Goal: Information Seeking & Learning: Find specific fact

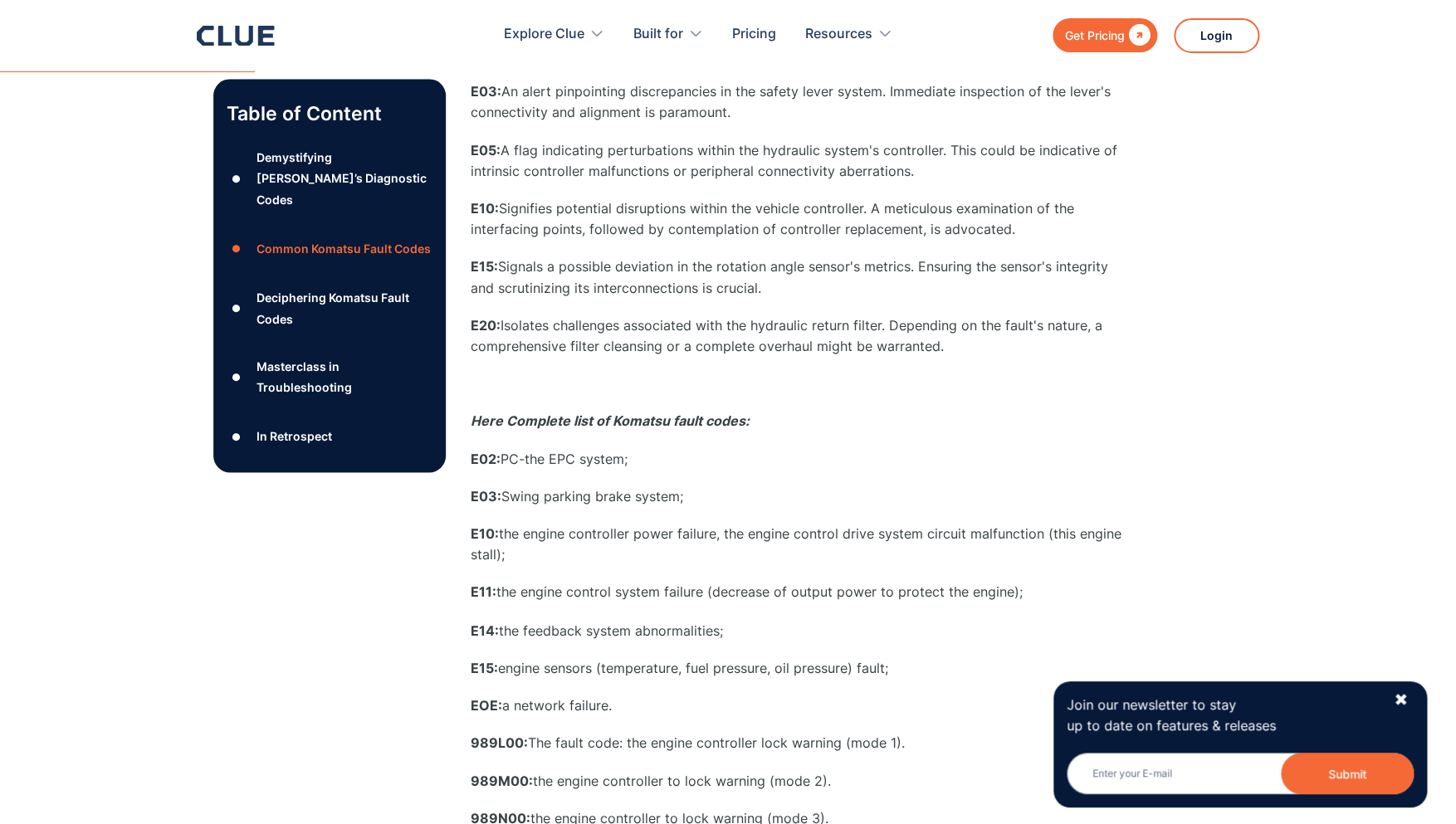
scroll to position [850, 0]
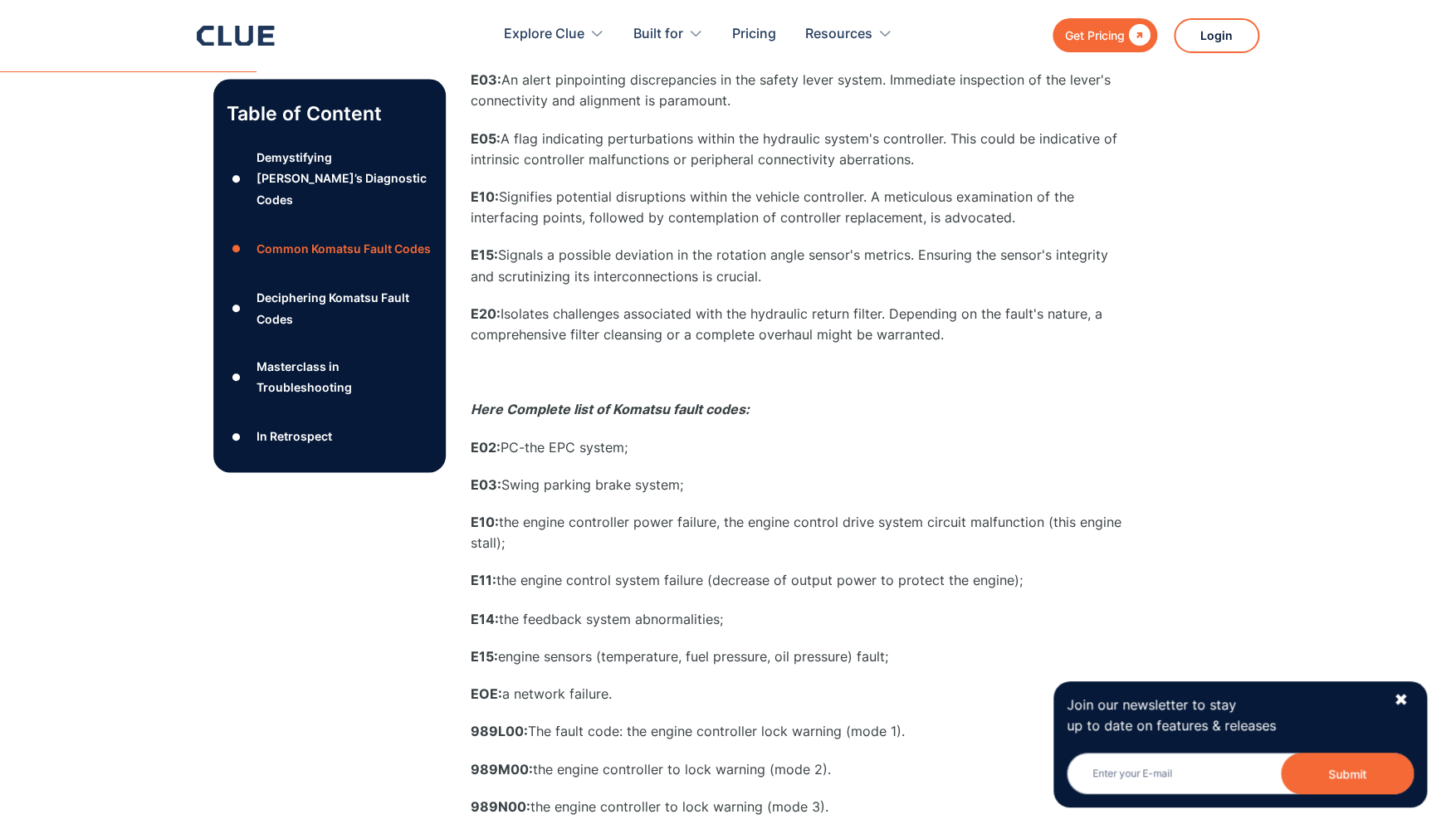
click at [1399, 700] on div "✖" at bounding box center [1400, 700] width 14 height 21
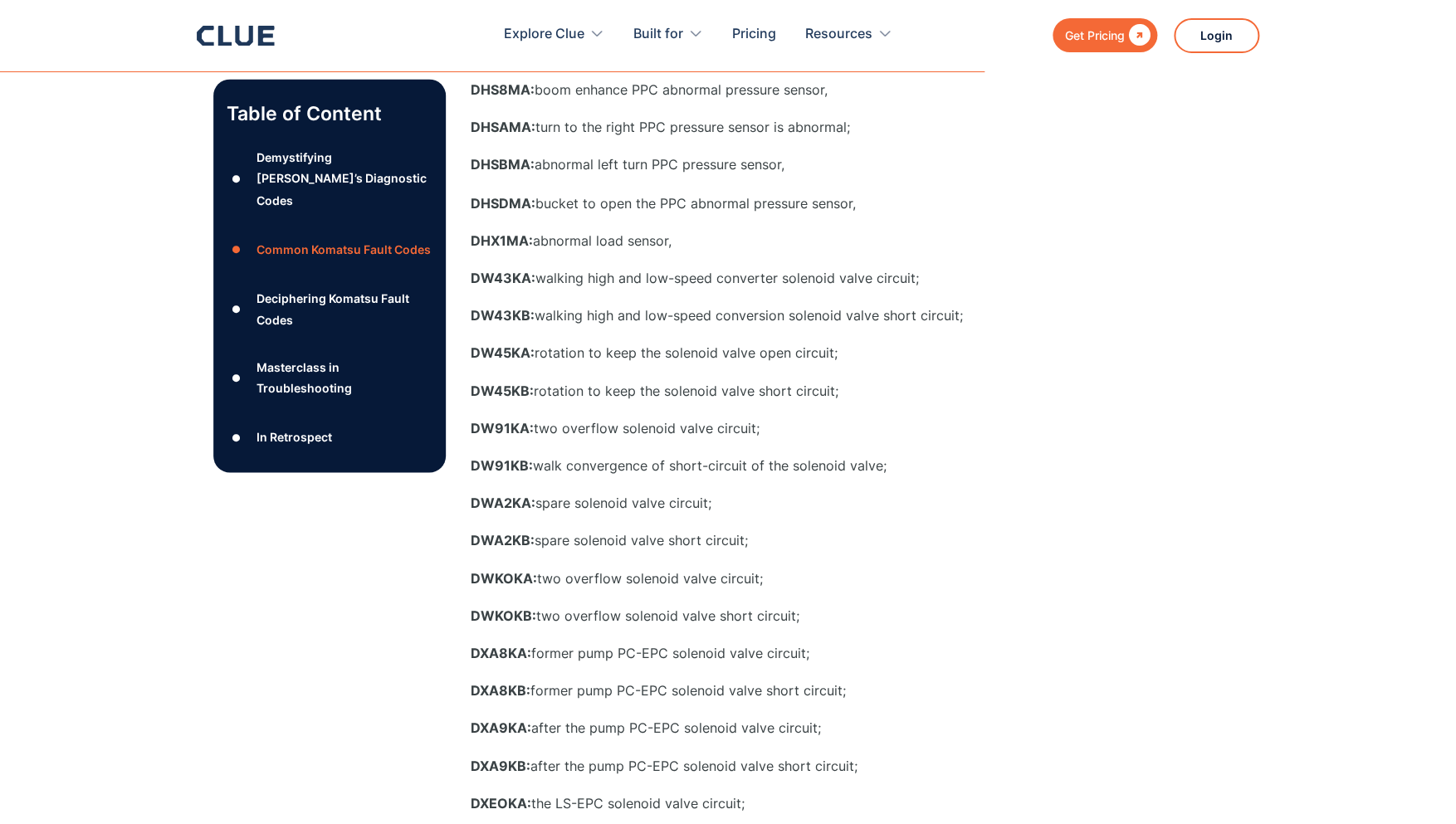
scroll to position [4179, 0]
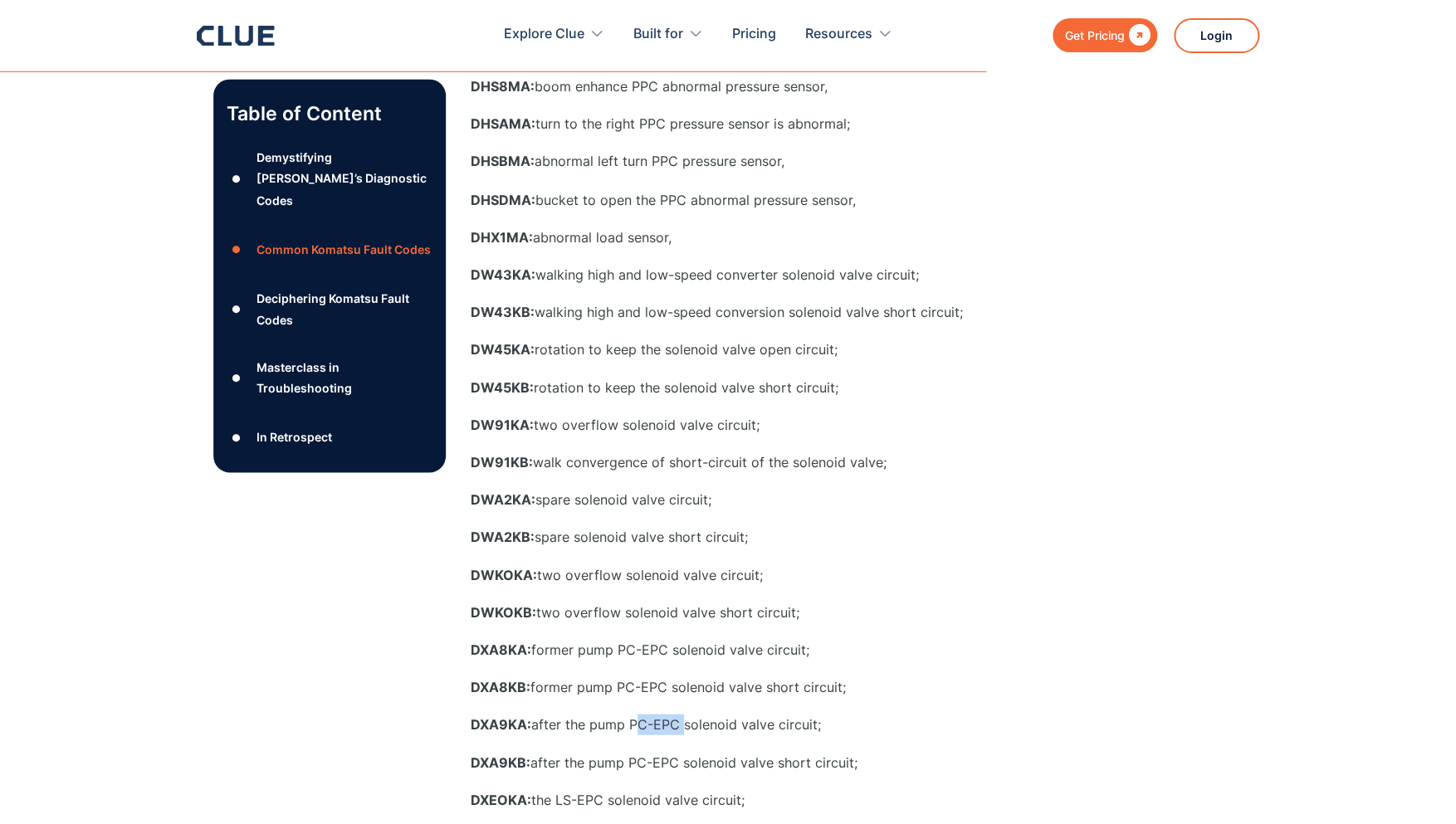
drag, startPoint x: 633, startPoint y: 724, endPoint x: 679, endPoint y: 730, distance: 46.4
click at [679, 730] on p "DXA9KA: after the pump PC-EPC solenoid valve circuit;" at bounding box center [802, 724] width 664 height 21
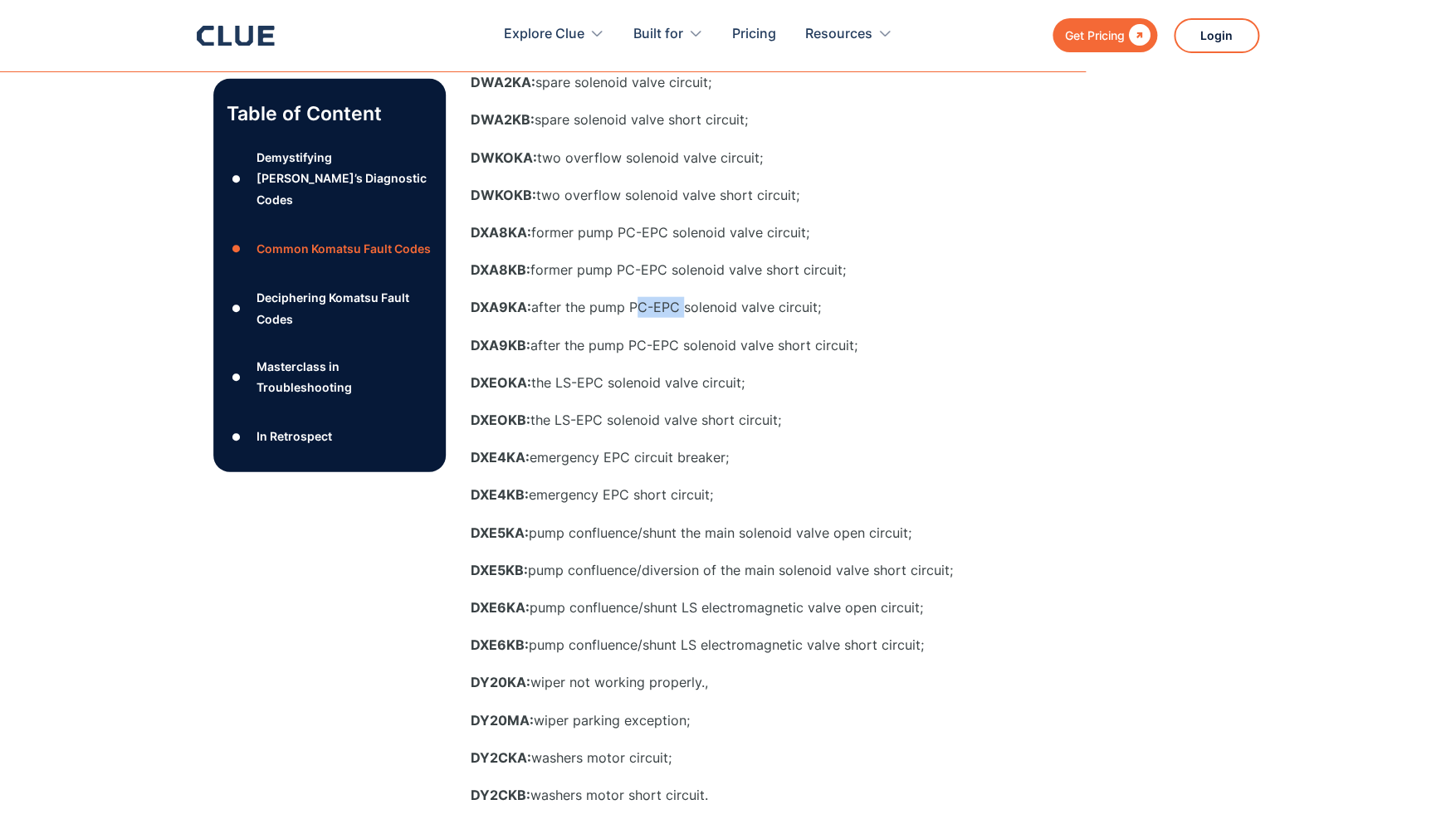
scroll to position [4571, 2]
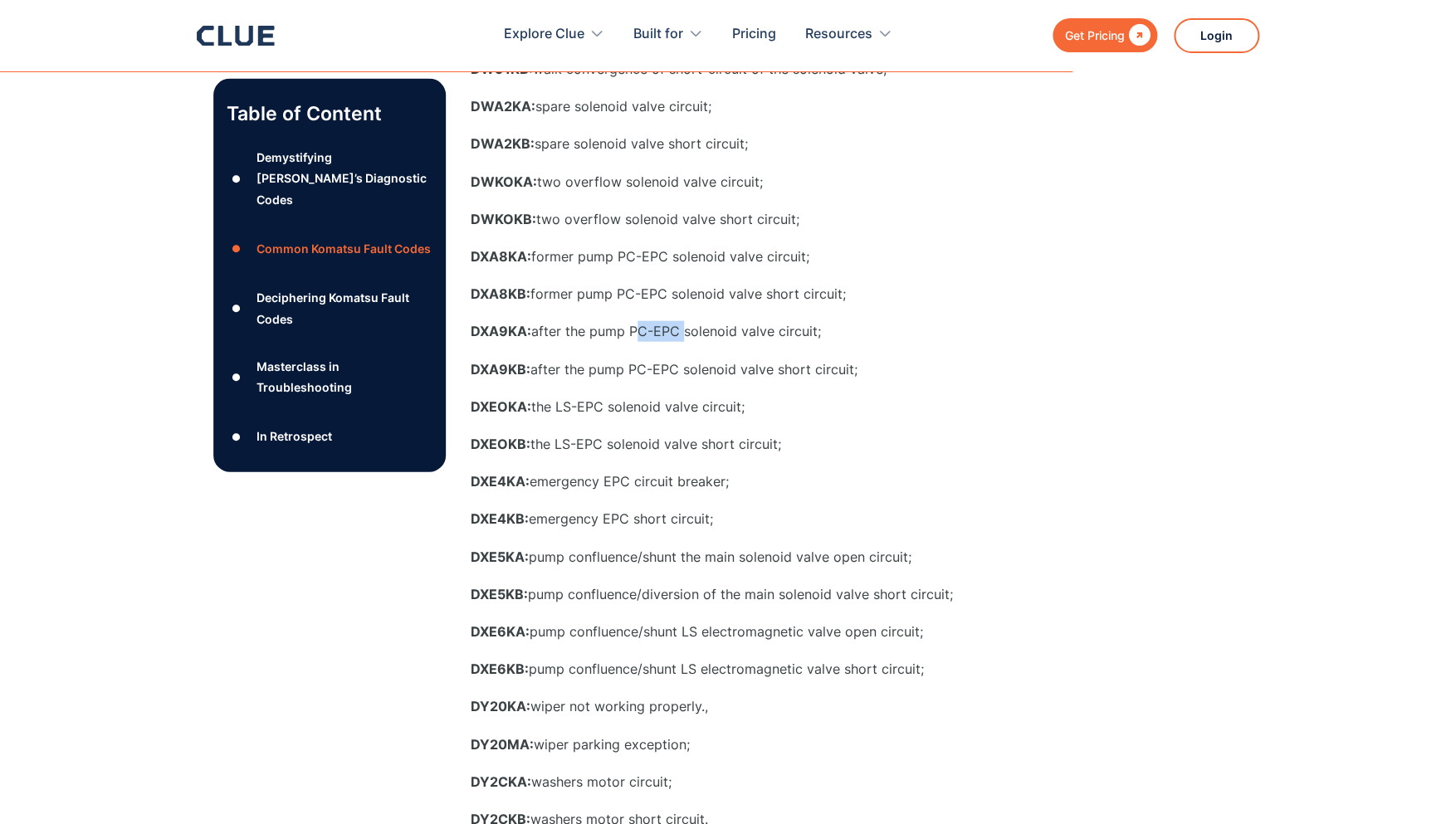
drag, startPoint x: 471, startPoint y: 119, endPoint x: 505, endPoint y: 426, distance: 308.9
click at [932, 360] on p "DXA9KB: after the pump PC-EPC solenoid valve short circuit;" at bounding box center [802, 370] width 664 height 21
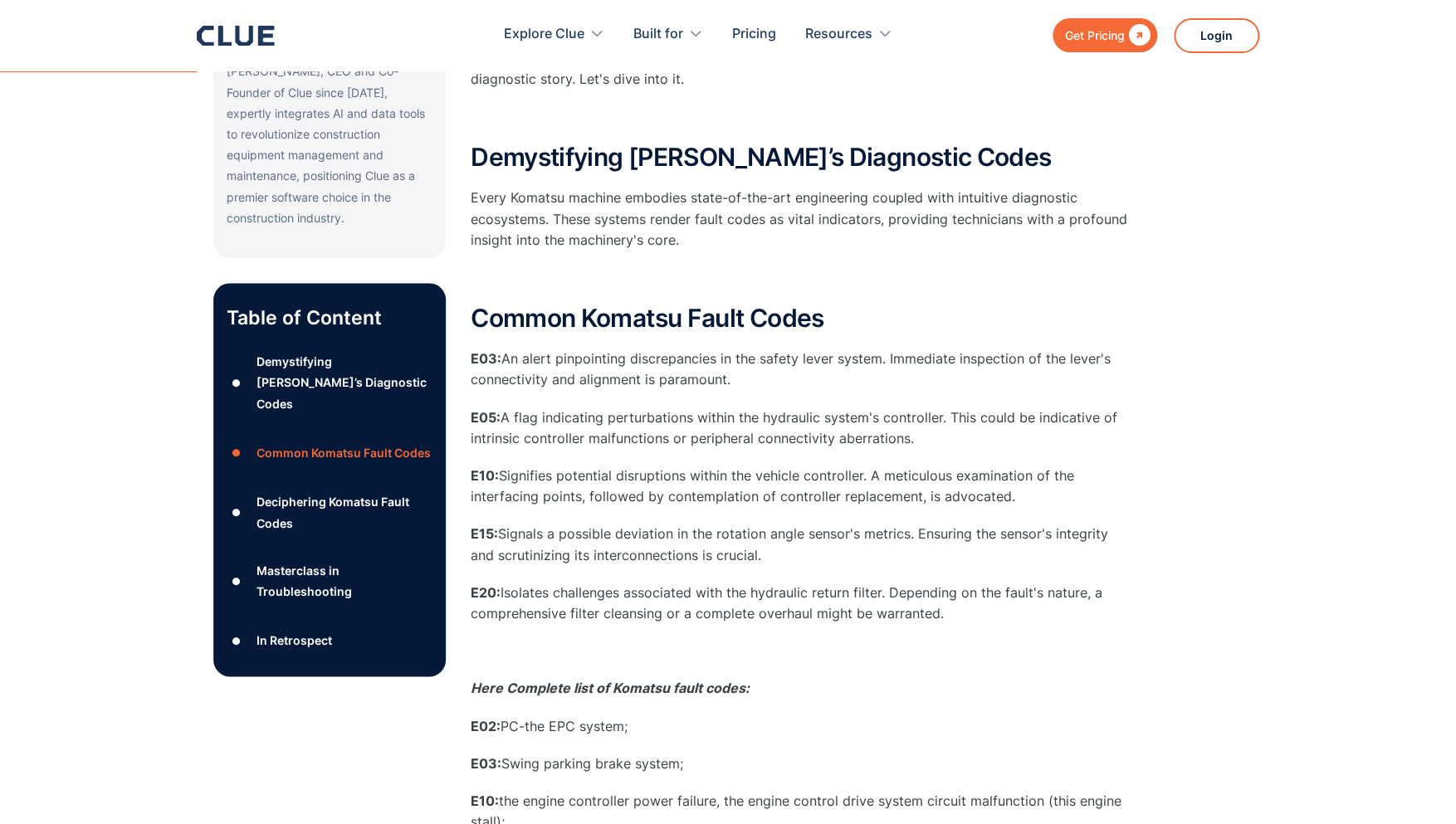
scroll to position [570, 2]
drag, startPoint x: 465, startPoint y: 264, endPoint x: 474, endPoint y: 272, distance: 12.0
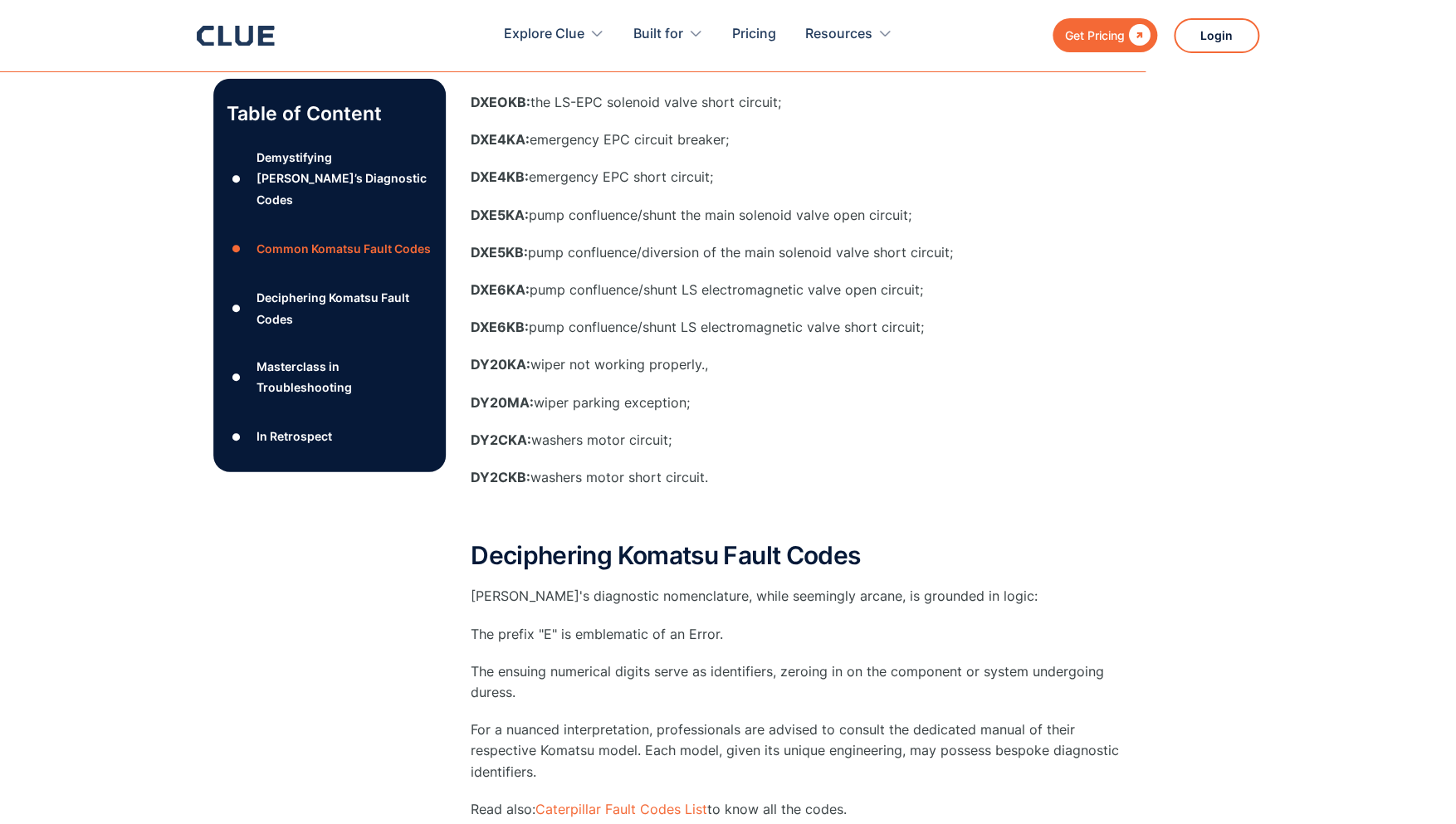
scroll to position [4924, 2]
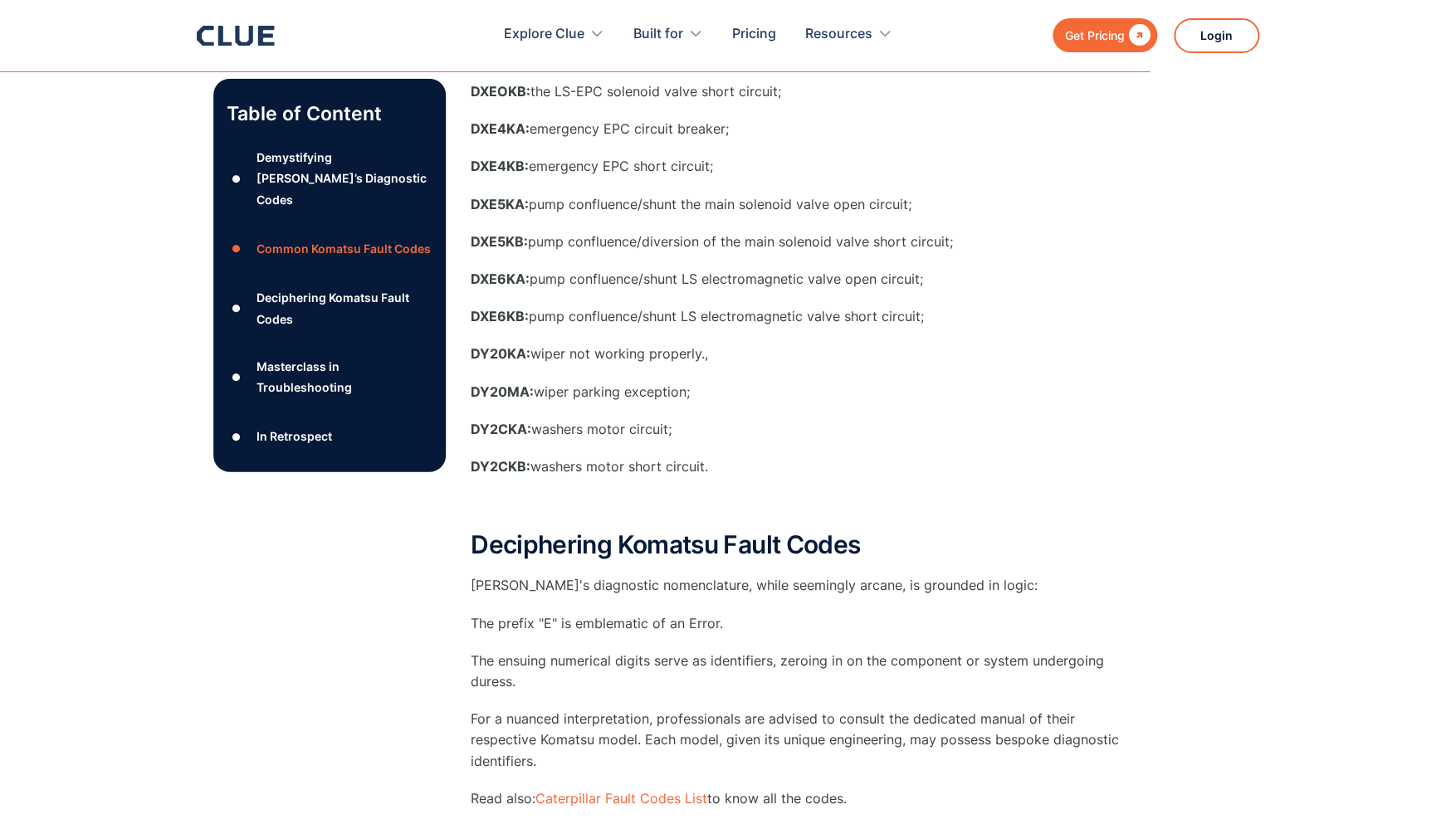
click at [637, 512] on p "‍" at bounding box center [802, 504] width 664 height 21
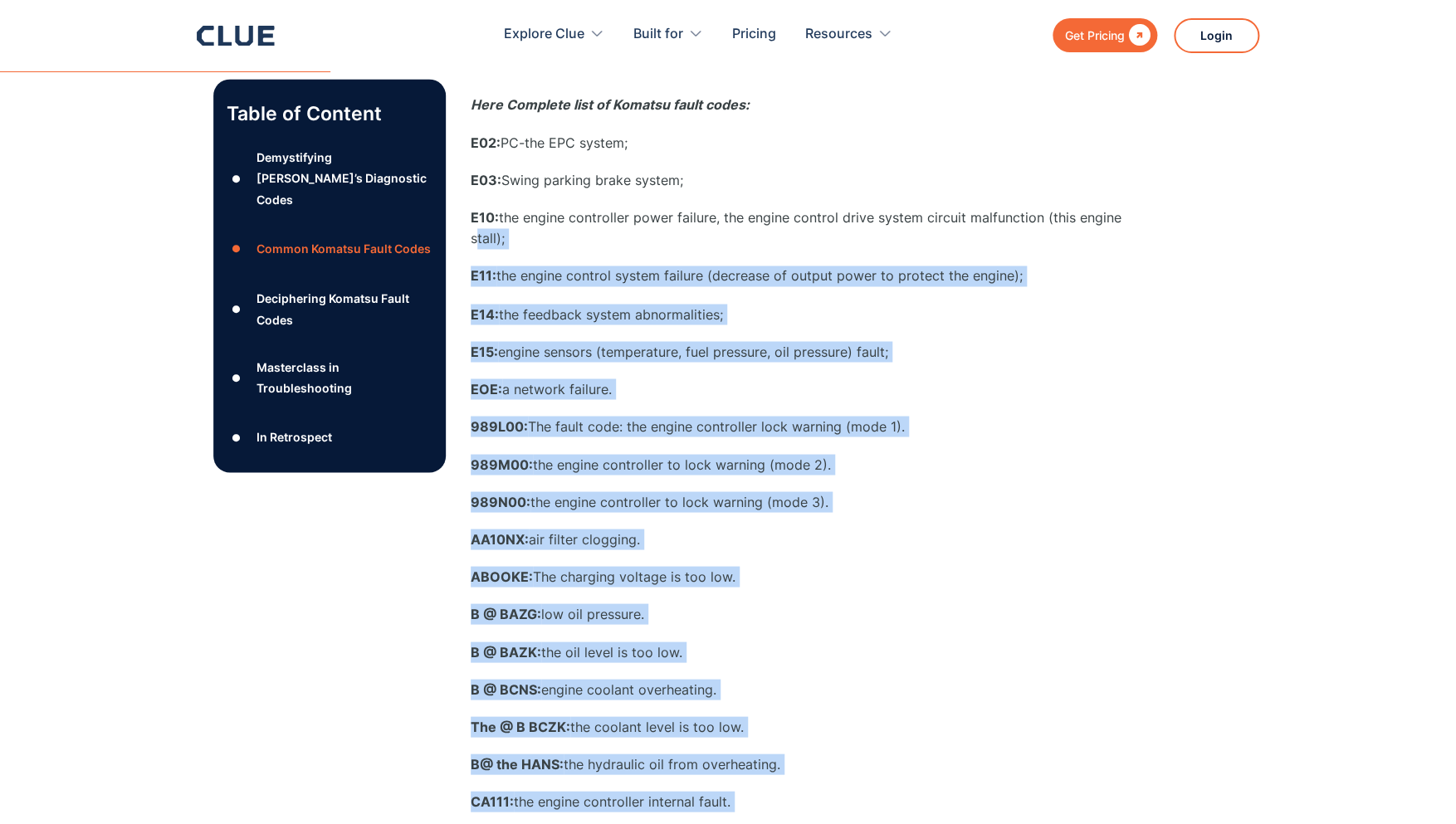
scroll to position [1146, 2]
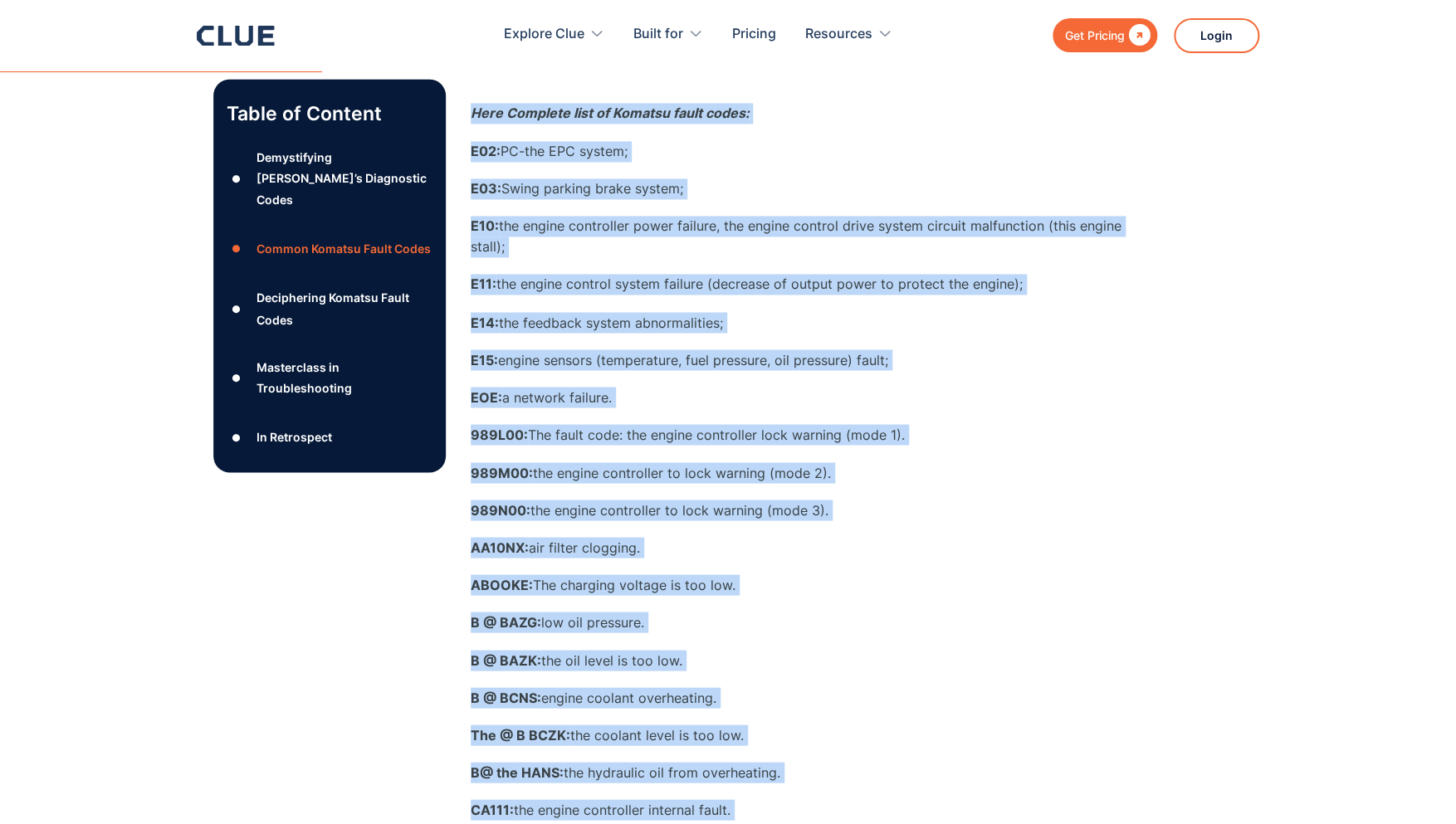
drag, startPoint x: 718, startPoint y: 470, endPoint x: 466, endPoint y: 98, distance: 449.3
copy div "Here Complete list of Komatsu fault codes: E02: PC-the EPC system; E03: Swing p…"
click at [861, 590] on p "ABOOKE: The charging voltage is too low." at bounding box center [802, 585] width 664 height 21
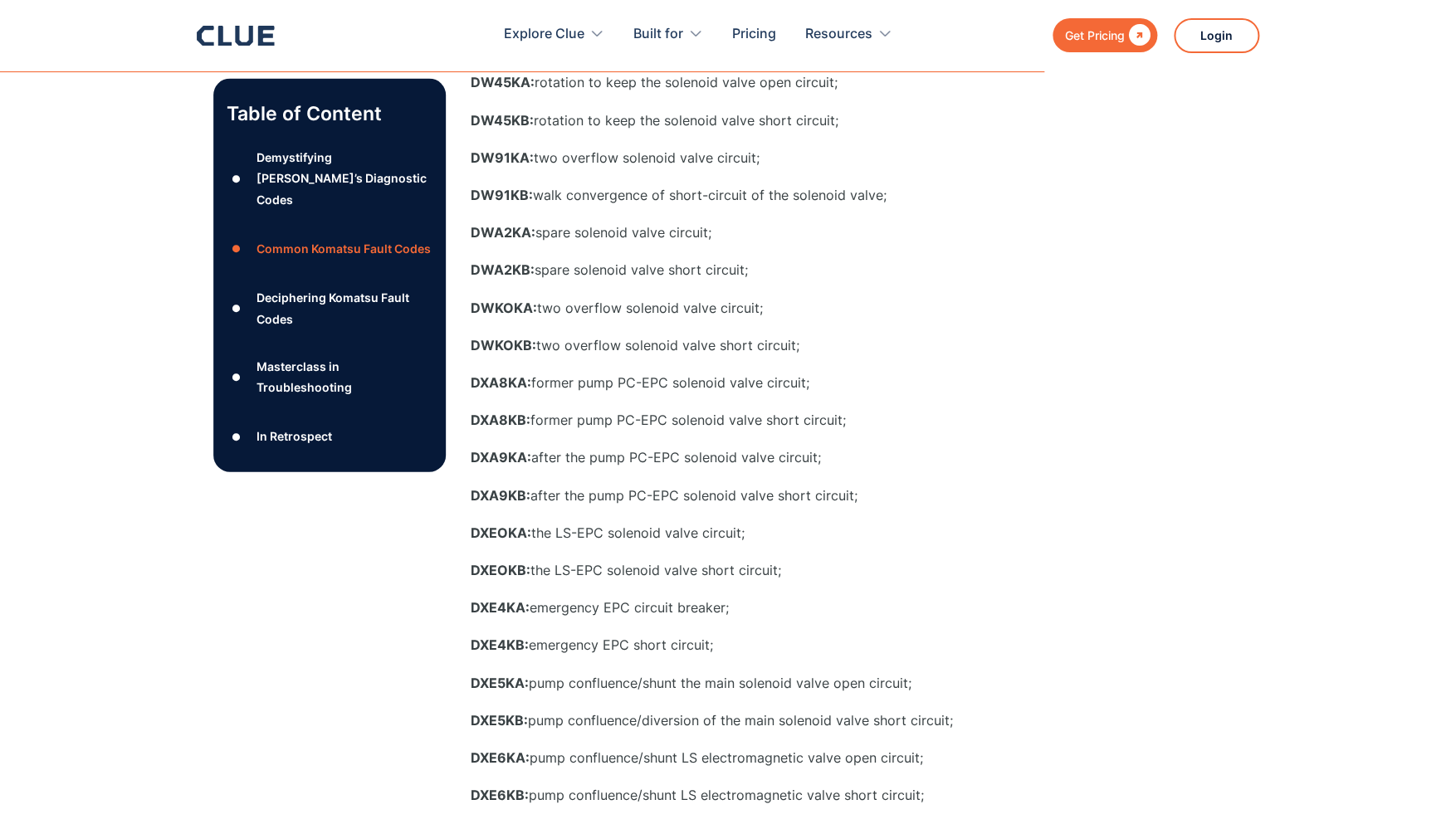
scroll to position [4447, 2]
drag, startPoint x: 534, startPoint y: 457, endPoint x: 819, endPoint y: 462, distance: 285.0
click at [819, 462] on p "DXA9KA: after the pump PC-EPC solenoid valve circuit;" at bounding box center [802, 456] width 664 height 21
copy p "after the pump PC-EPC solenoid valve circuit;"
